Goal: Check status: Check status

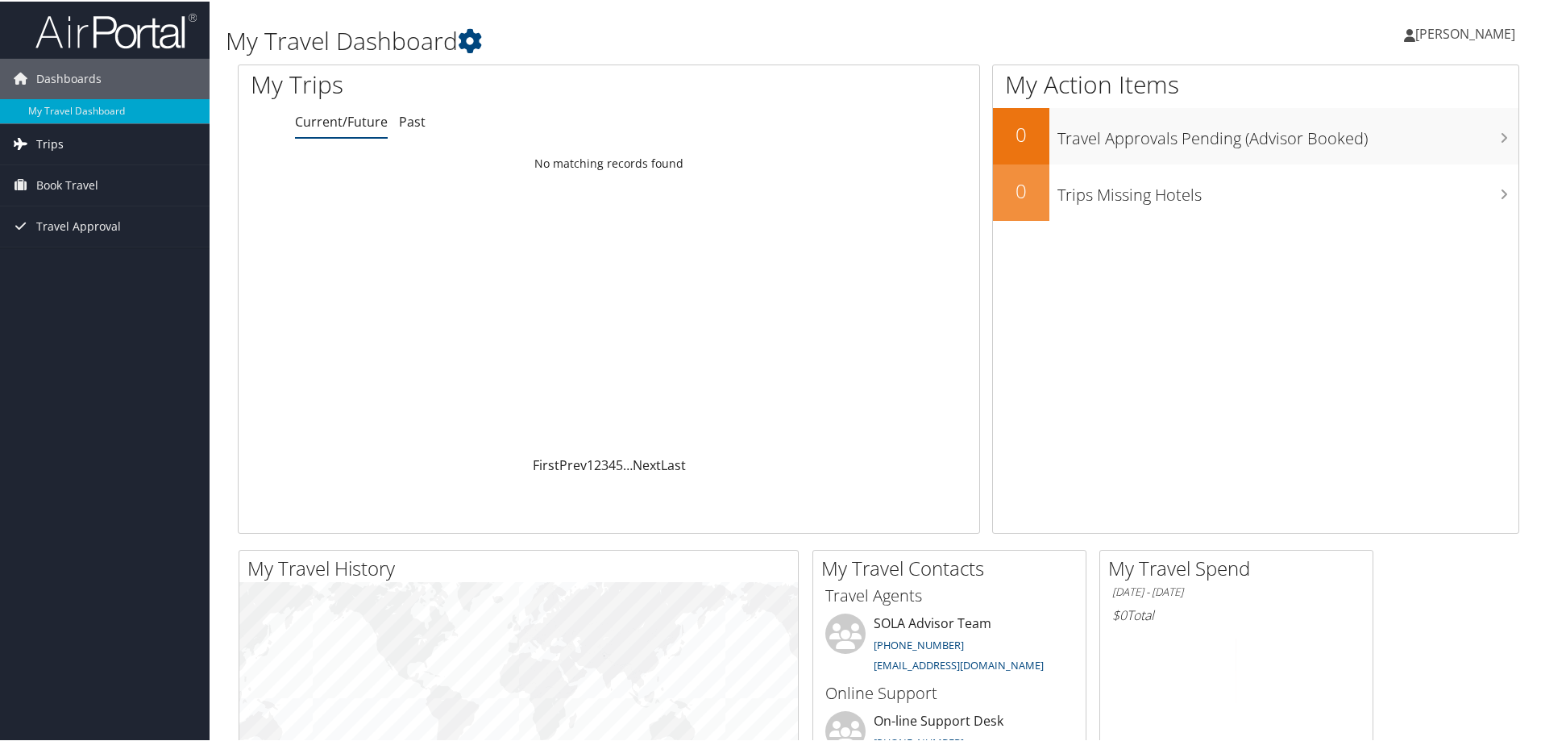
click at [33, 137] on link "Trips" at bounding box center [105, 142] width 210 height 40
click at [68, 192] on link "Past Trips" at bounding box center [105, 199] width 210 height 24
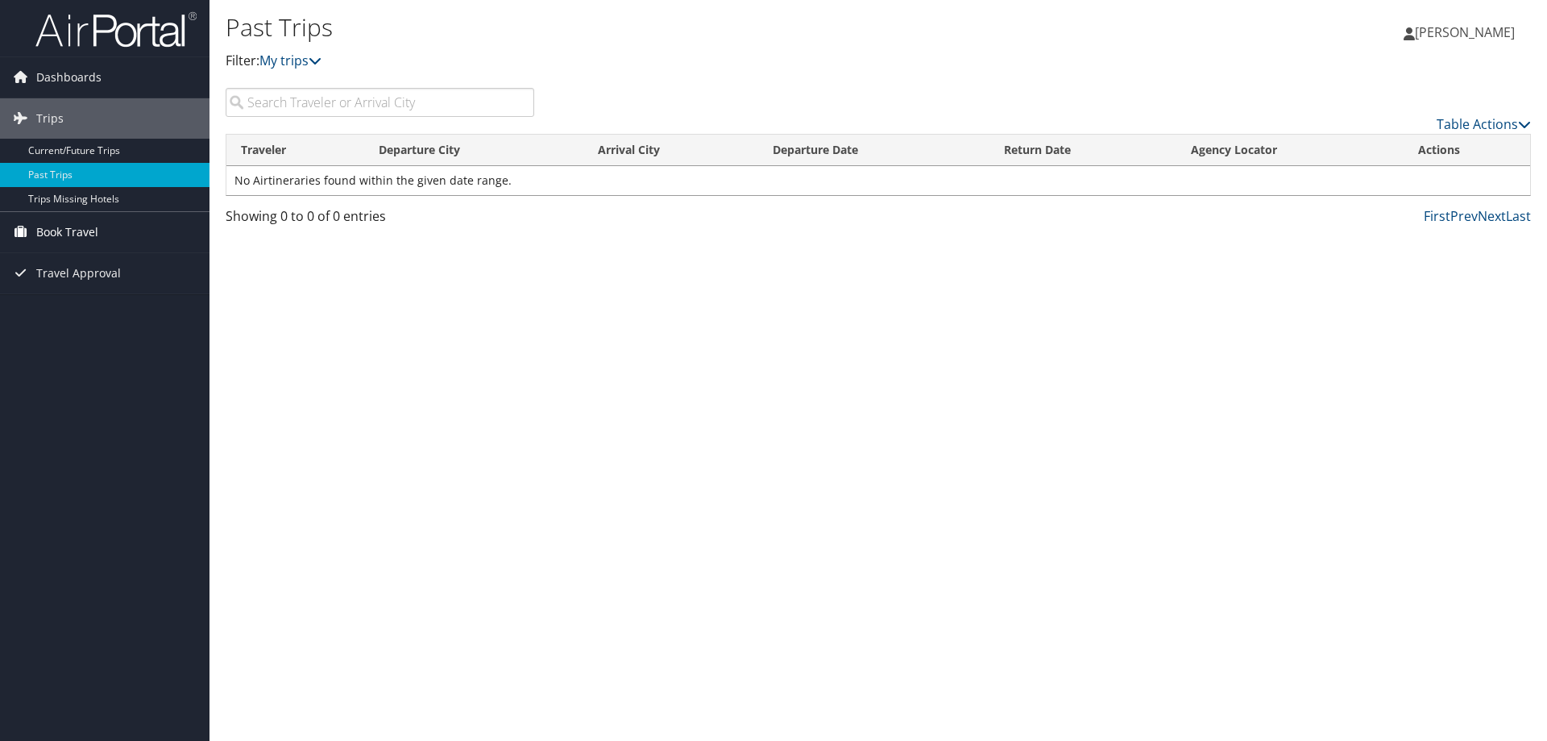
click at [89, 238] on span "Book Travel" at bounding box center [67, 232] width 62 height 40
click at [99, 313] on span "Travel Approval" at bounding box center [78, 321] width 85 height 40
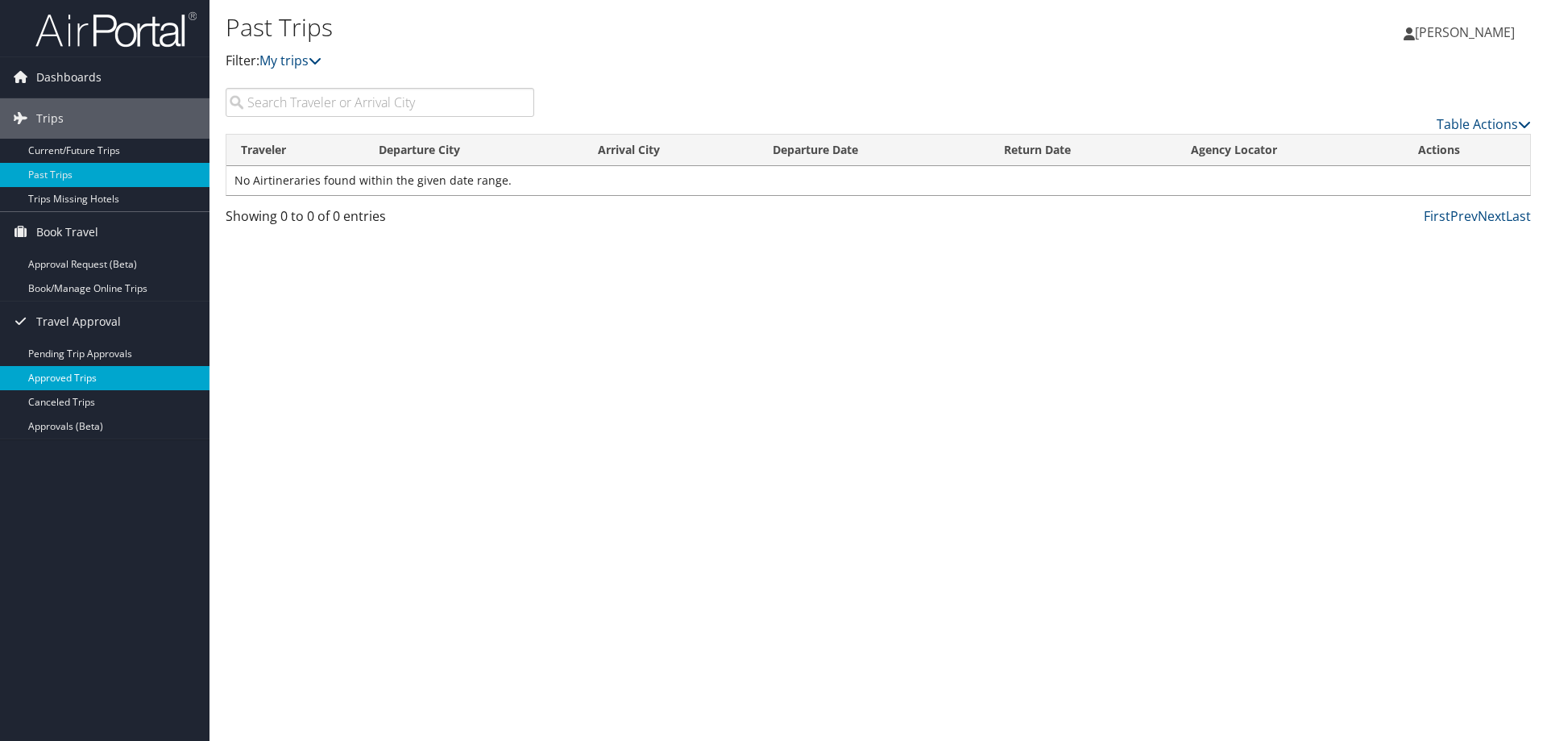
click at [77, 375] on link "Approved Trips" at bounding box center [105, 378] width 210 height 24
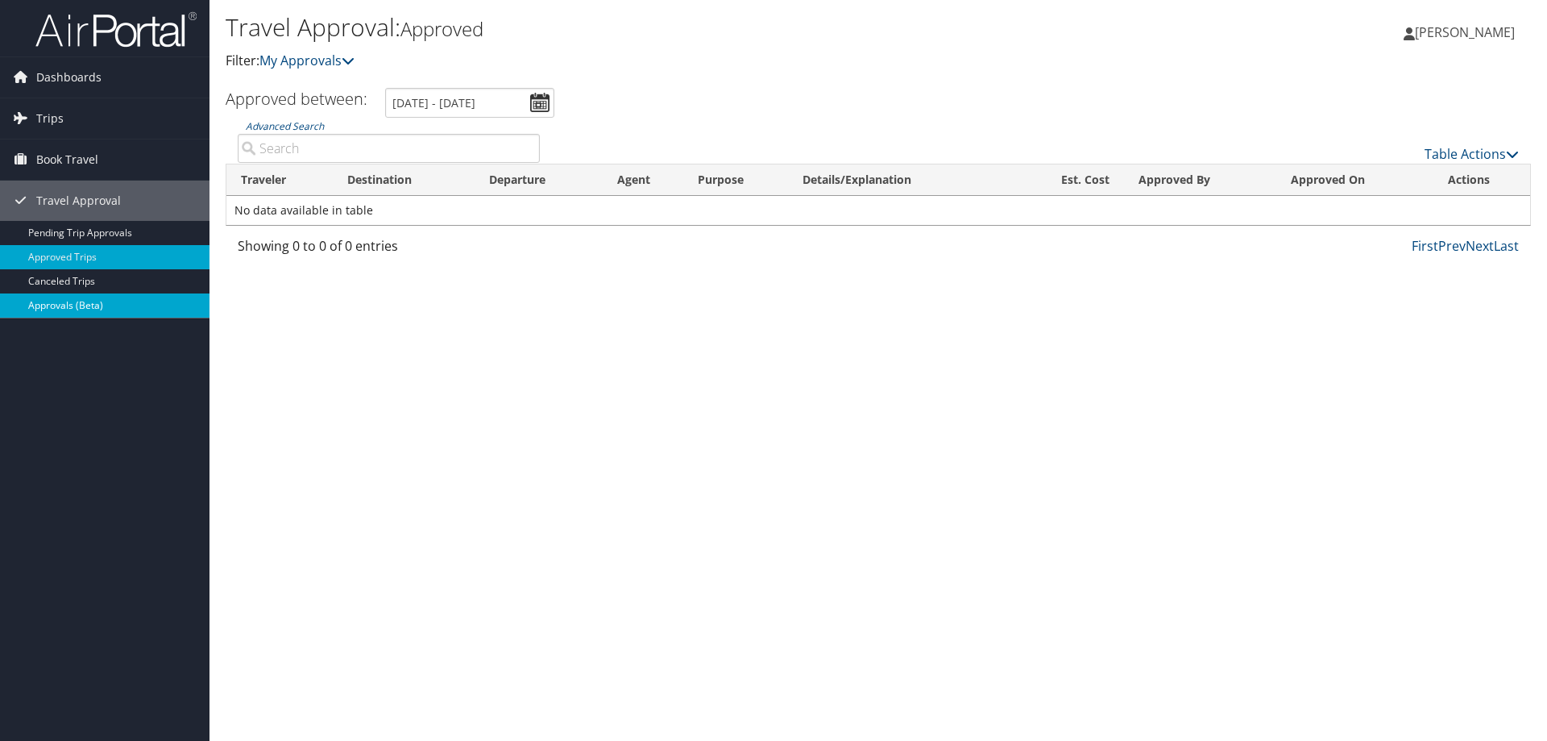
click at [75, 301] on link "Approvals (Beta)" at bounding box center [105, 305] width 210 height 24
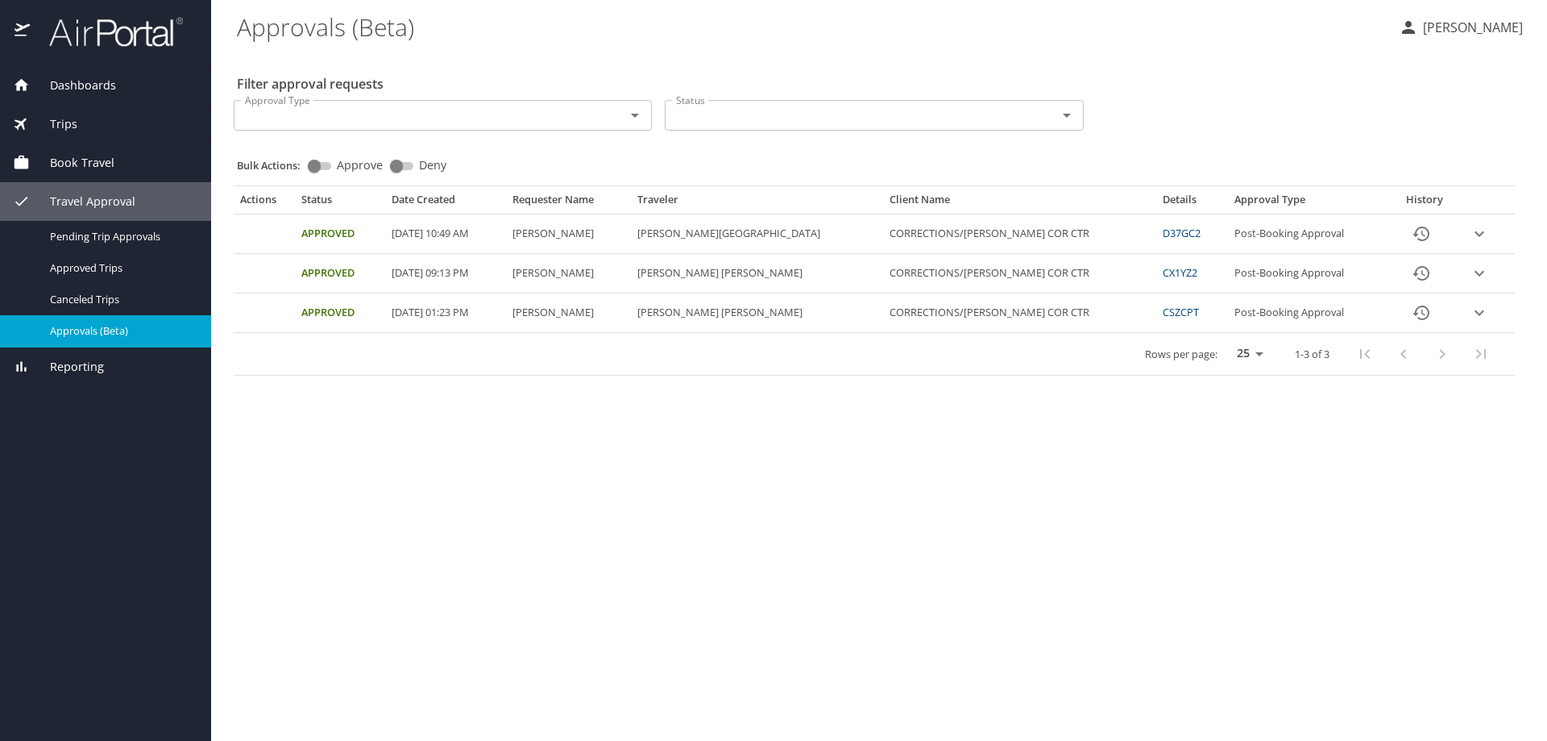
click at [1478, 309] on icon "expand row" at bounding box center [1479, 312] width 19 height 19
